Goal: Task Accomplishment & Management: Manage account settings

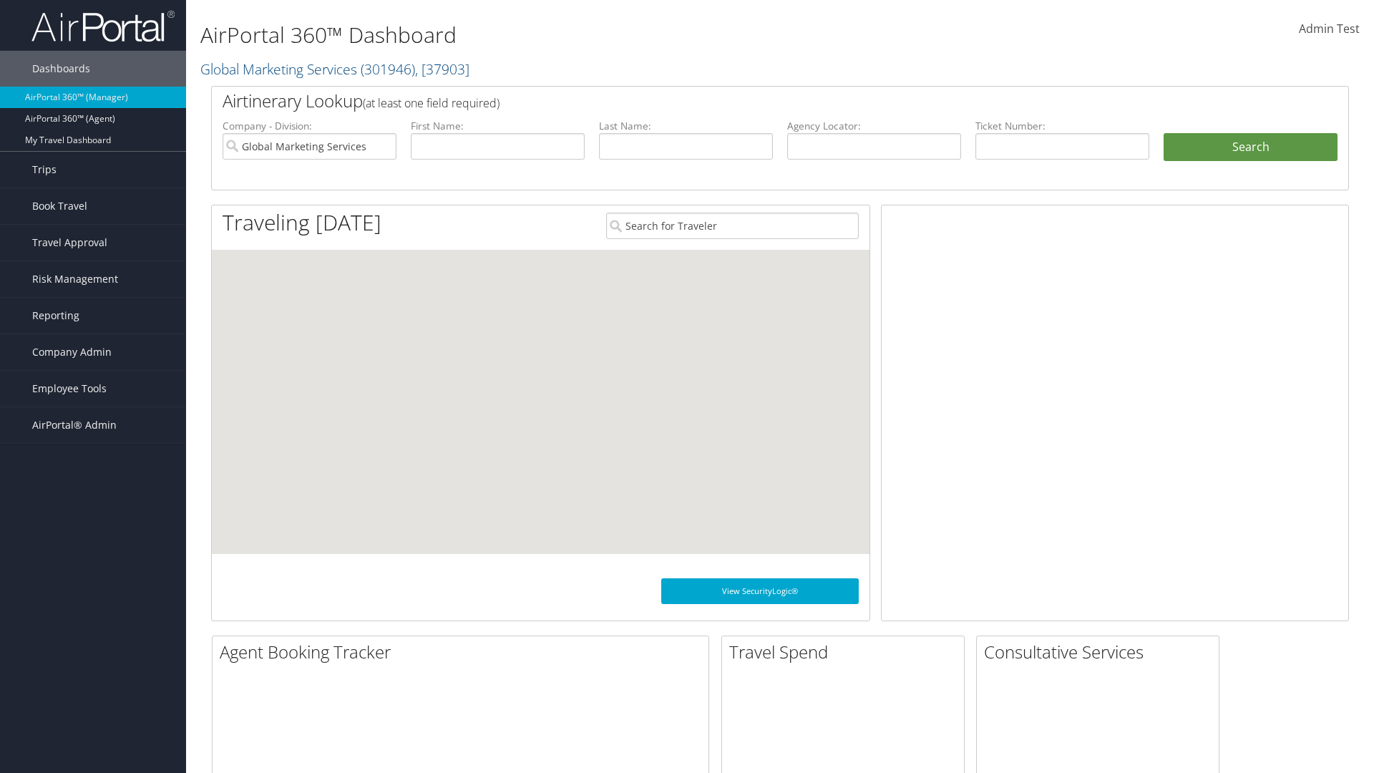
click at [93, 352] on span "Company Admin" at bounding box center [71, 352] width 79 height 36
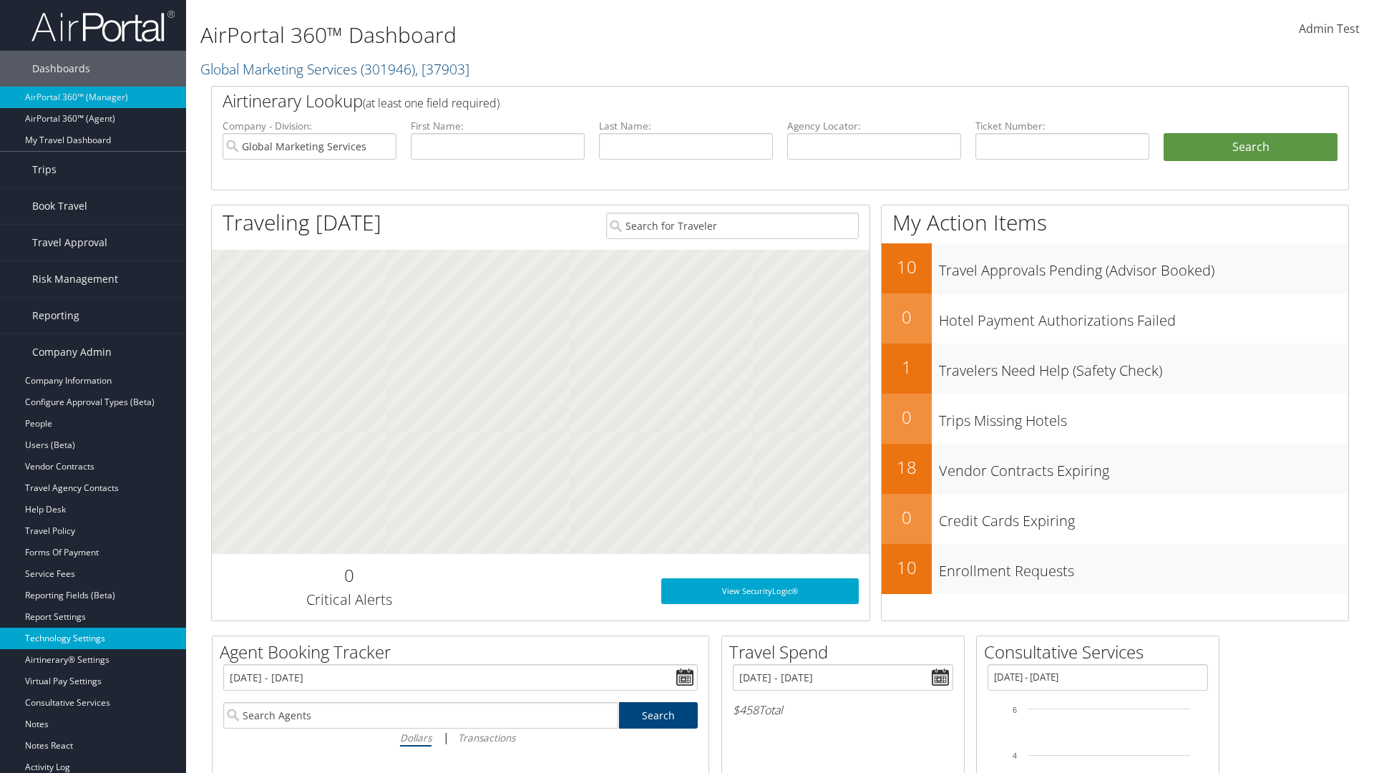
click at [93, 638] on link "Technology Settings" at bounding box center [93, 638] width 186 height 21
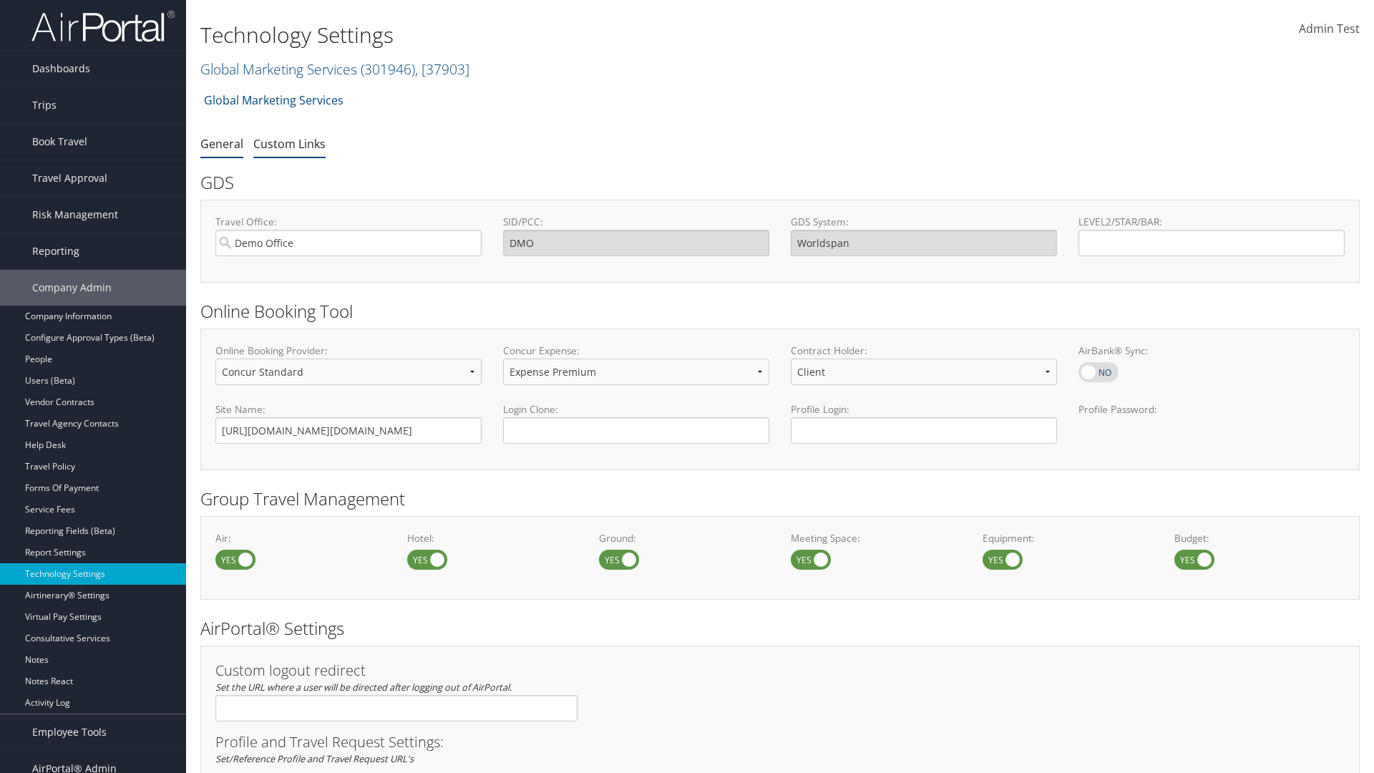
click at [289, 143] on link "Custom Links" at bounding box center [289, 144] width 72 height 16
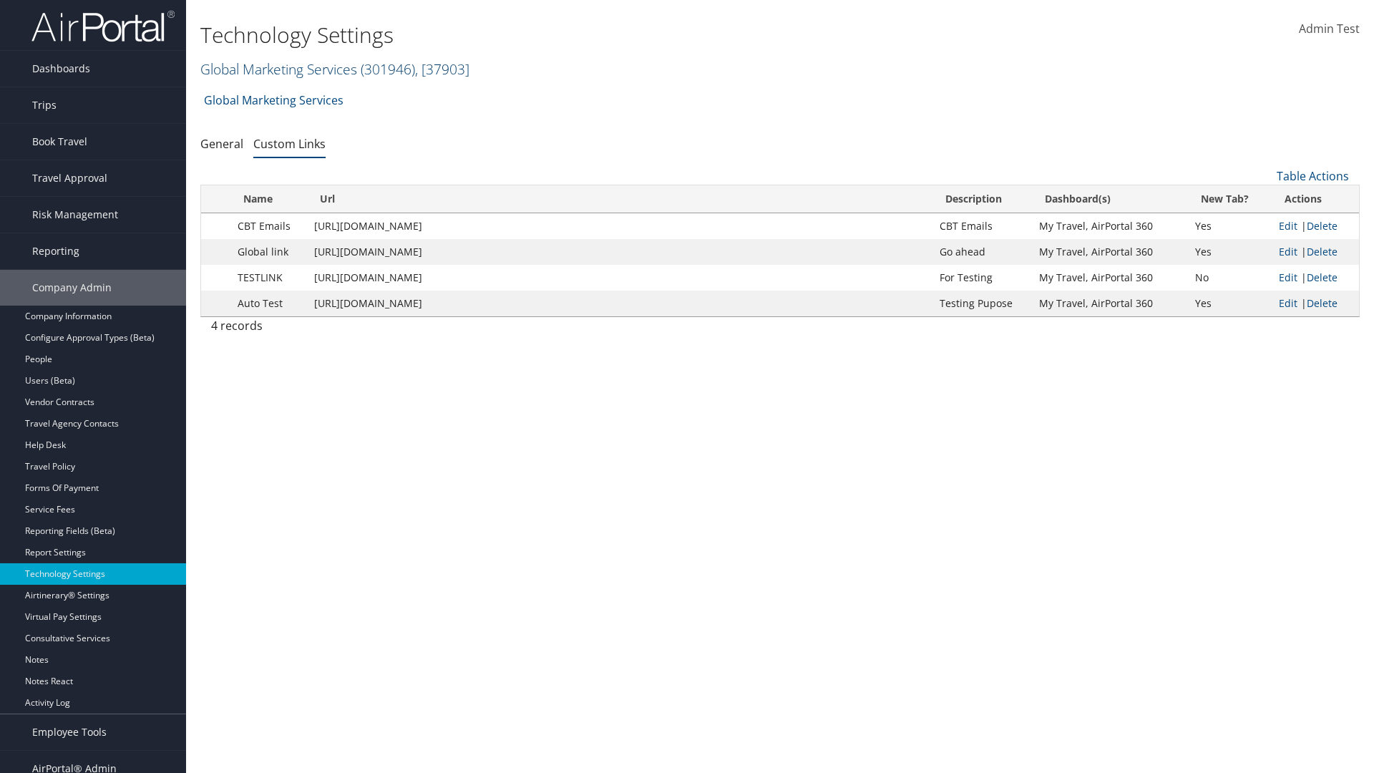
click at [277, 69] on link "Global Marketing Services ( 301946 ) , [ 37903 ]" at bounding box center [334, 68] width 269 height 19
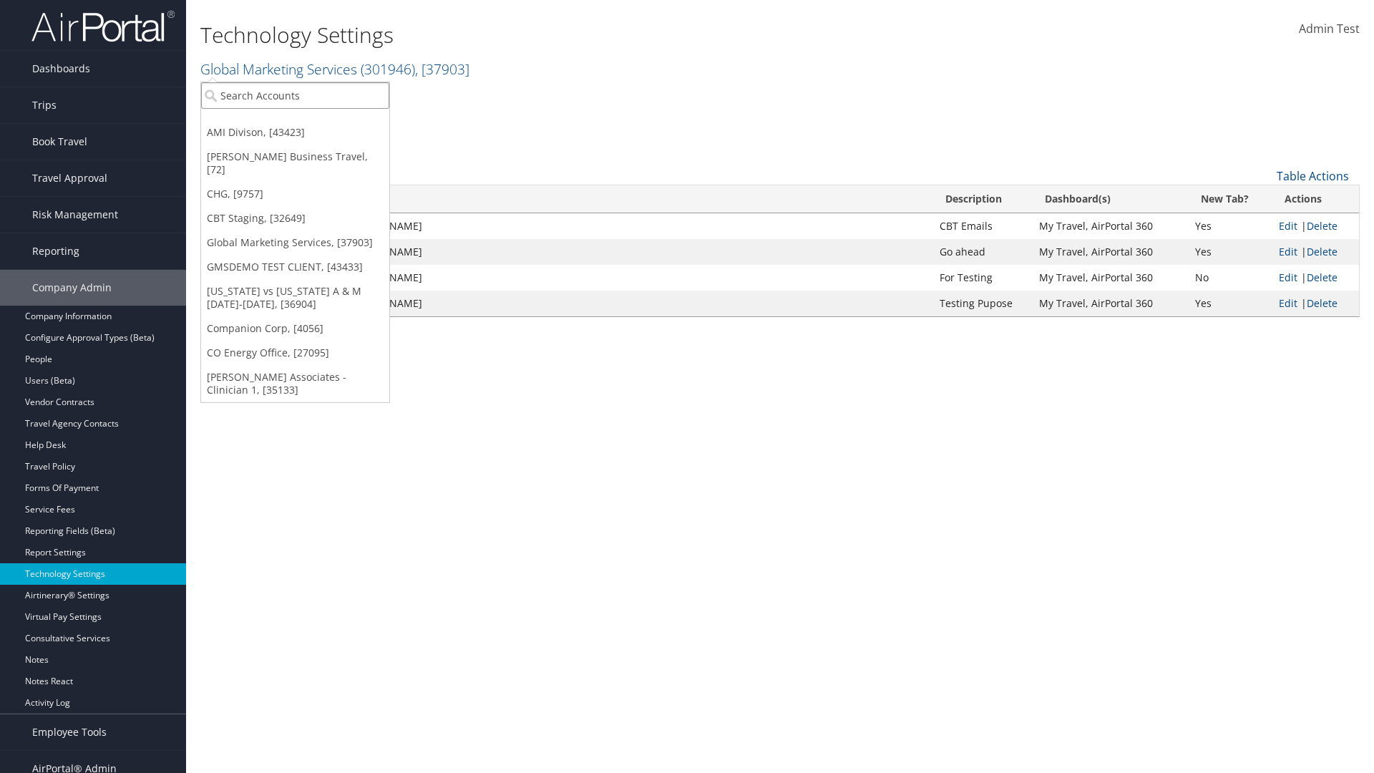
click at [295, 95] on input "search" at bounding box center [295, 95] width 188 height 26
type input "GMSDEMO TEST CLIENT"
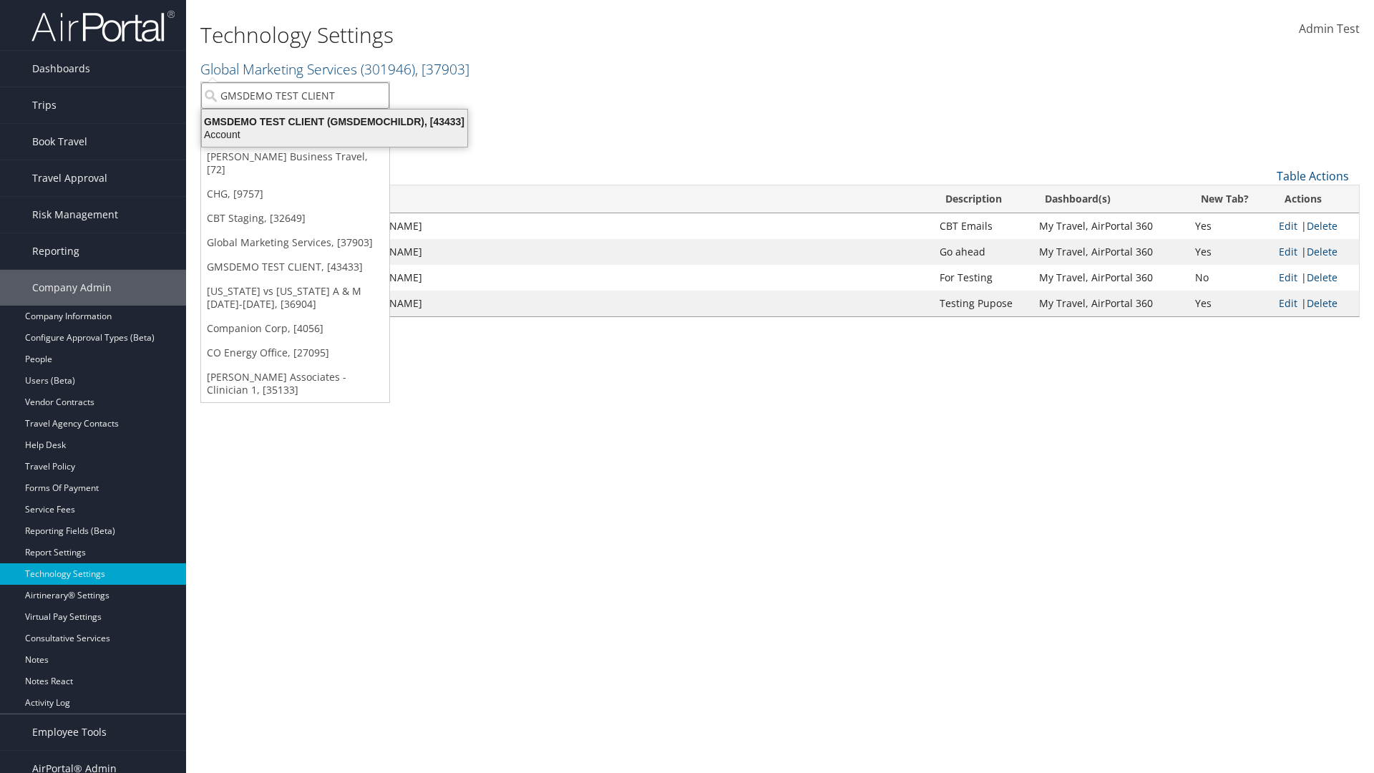
click at [334, 122] on div "GMSDEMO TEST CLIENT (GMSDEMOCHILDR), [43433]" at bounding box center [334, 121] width 283 height 13
